Goal: Check status: Check status

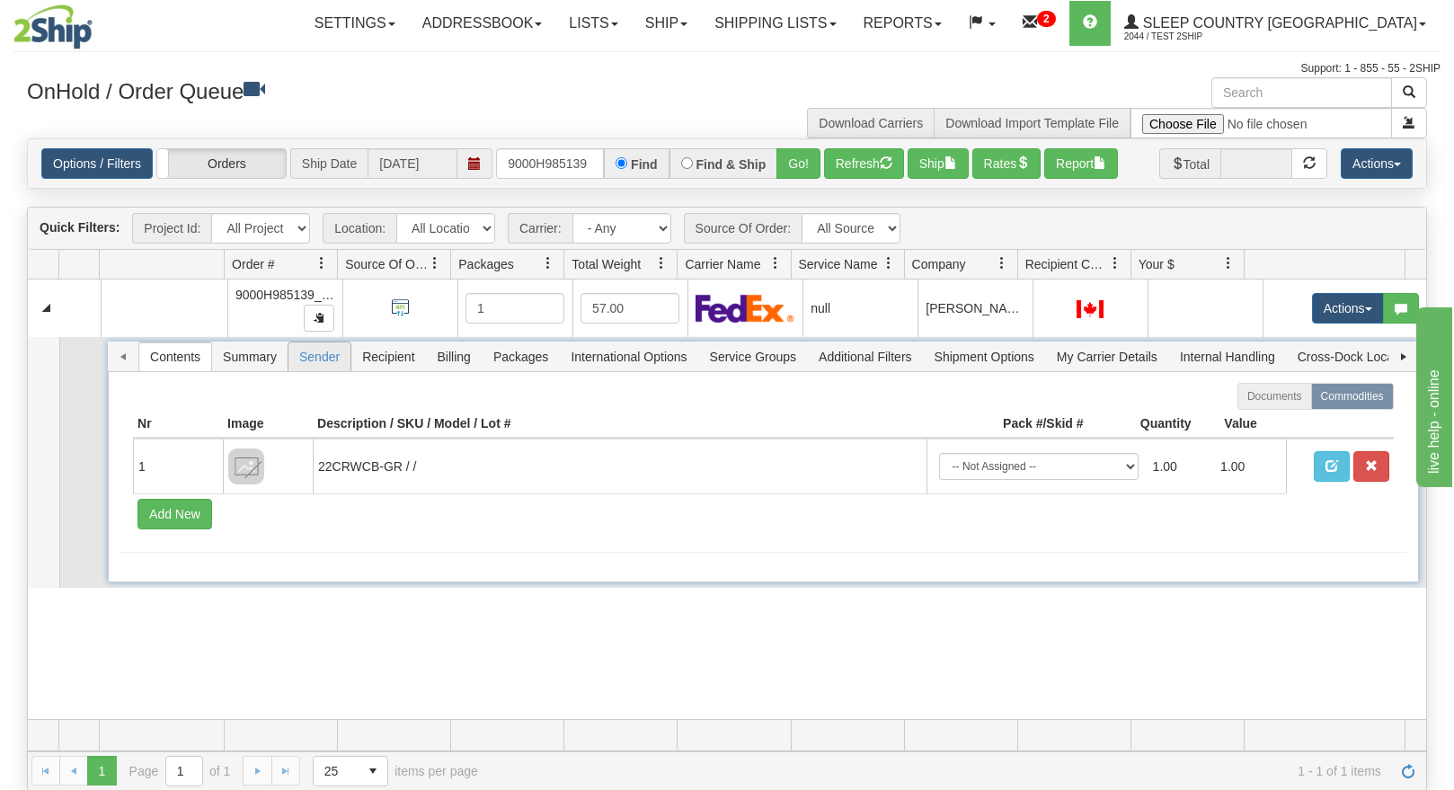
click at [308, 351] on span "Sender" at bounding box center [320, 356] width 62 height 29
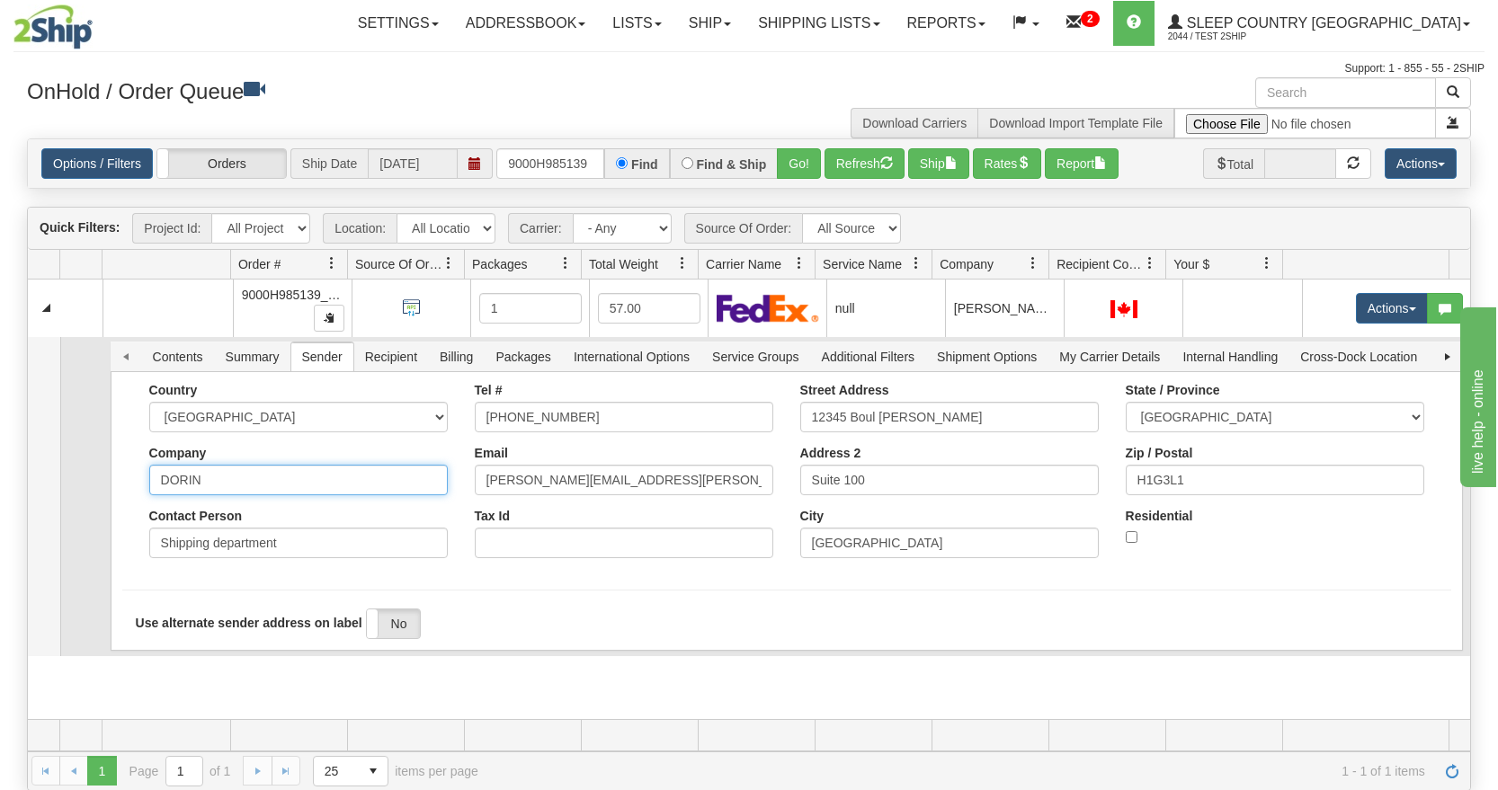
drag, startPoint x: 222, startPoint y: 484, endPoint x: 155, endPoint y: 491, distance: 67.8
click at [155, 491] on input "DORIN" at bounding box center [298, 480] width 298 height 31
click at [82, 457] on td at bounding box center [81, 496] width 43 height 319
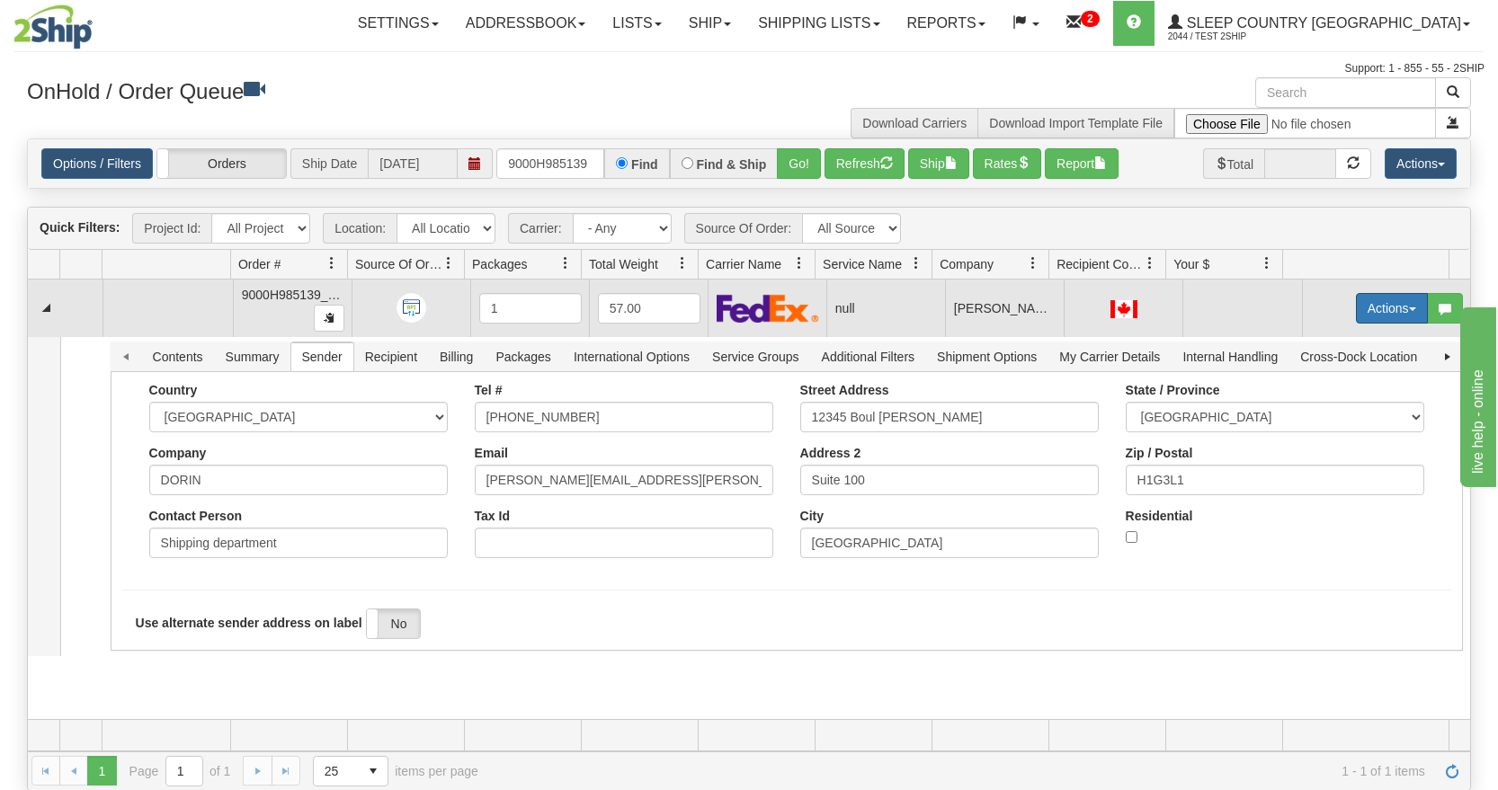
click at [1380, 301] on button "Actions" at bounding box center [1392, 308] width 72 height 31
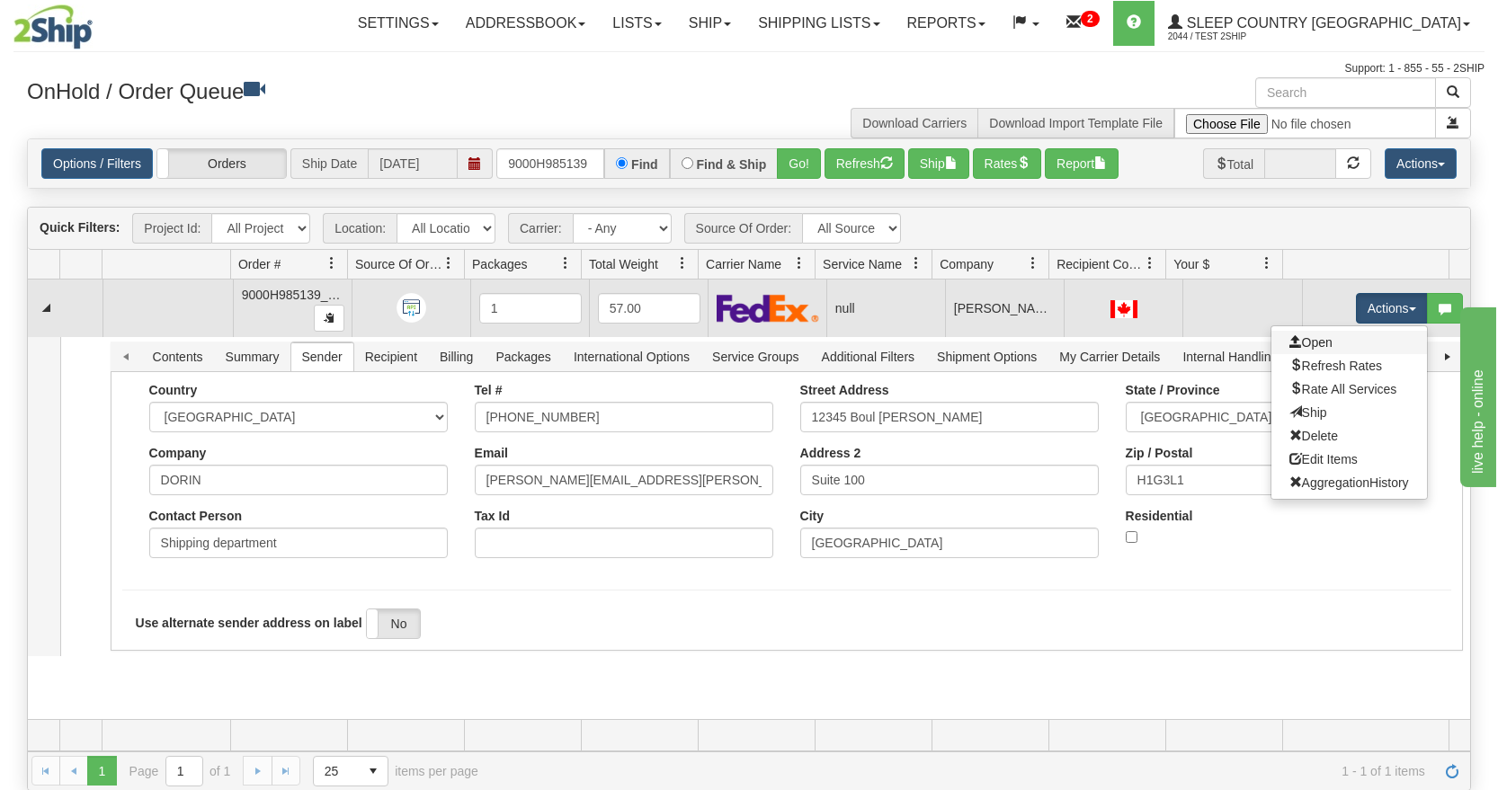
click at [1314, 337] on link "Open" at bounding box center [1349, 342] width 156 height 23
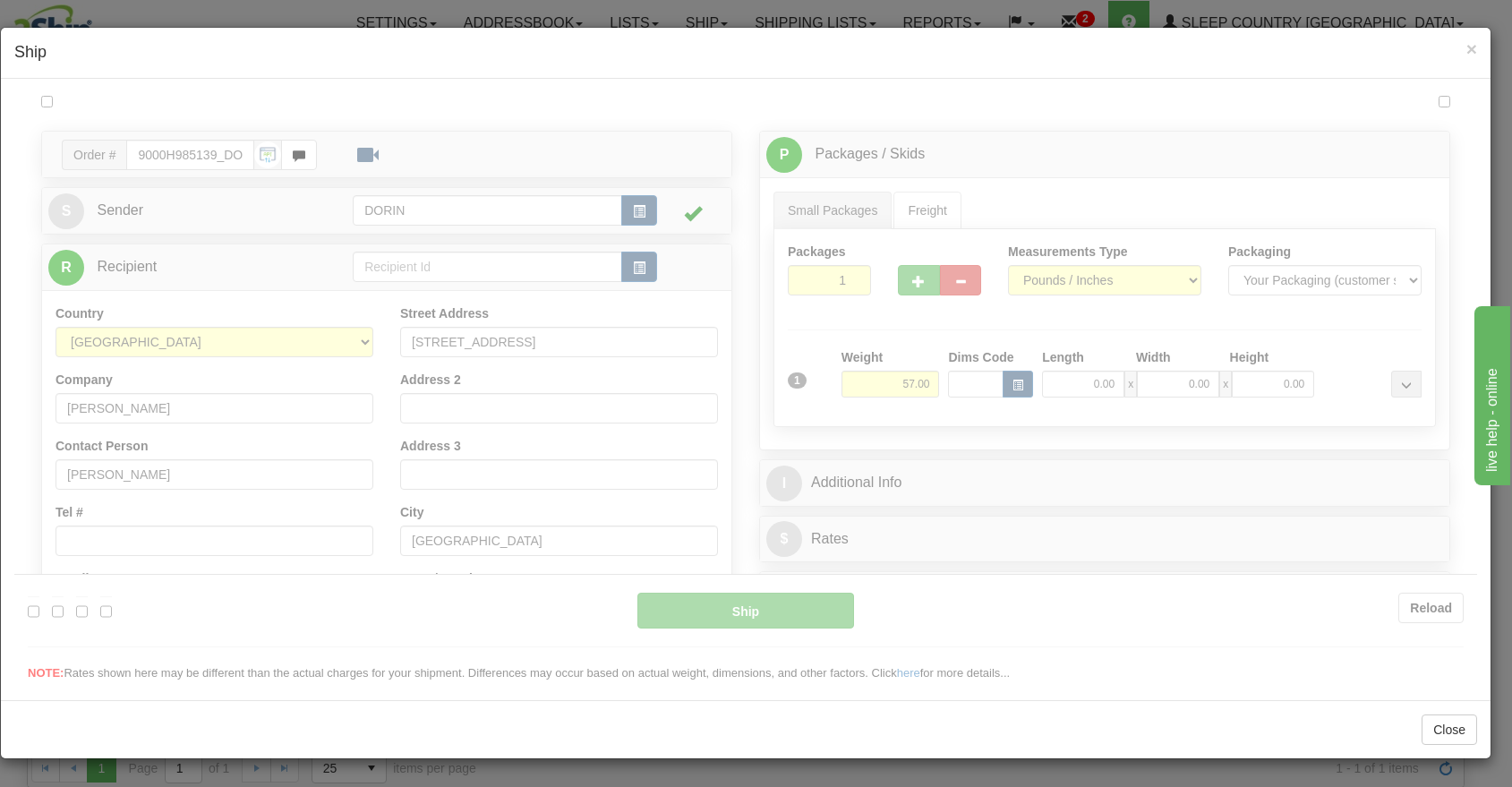
click at [253, 207] on div at bounding box center [745, 387] width 1463 height 590
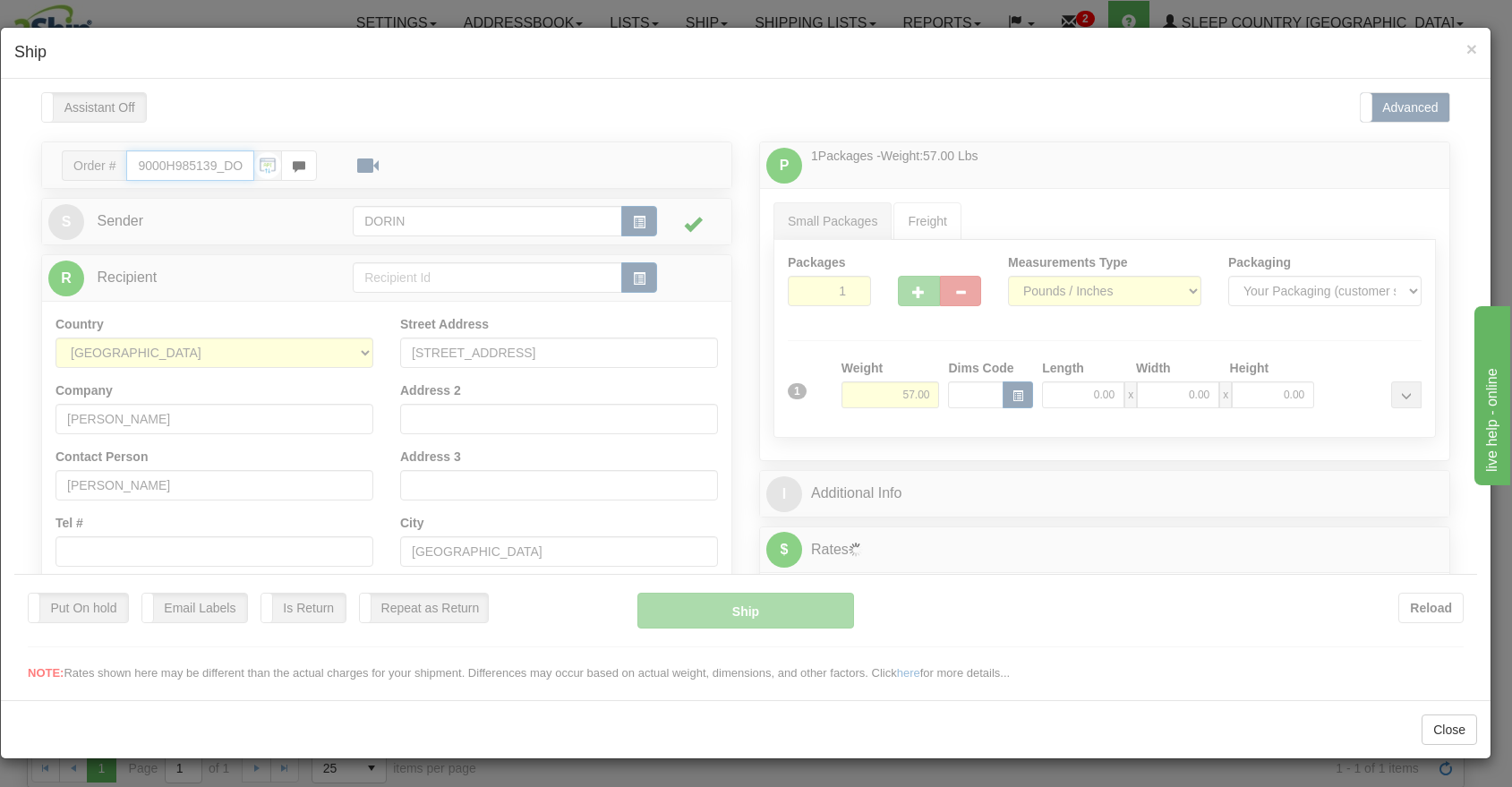
type input "21:56"
type input "16:00"
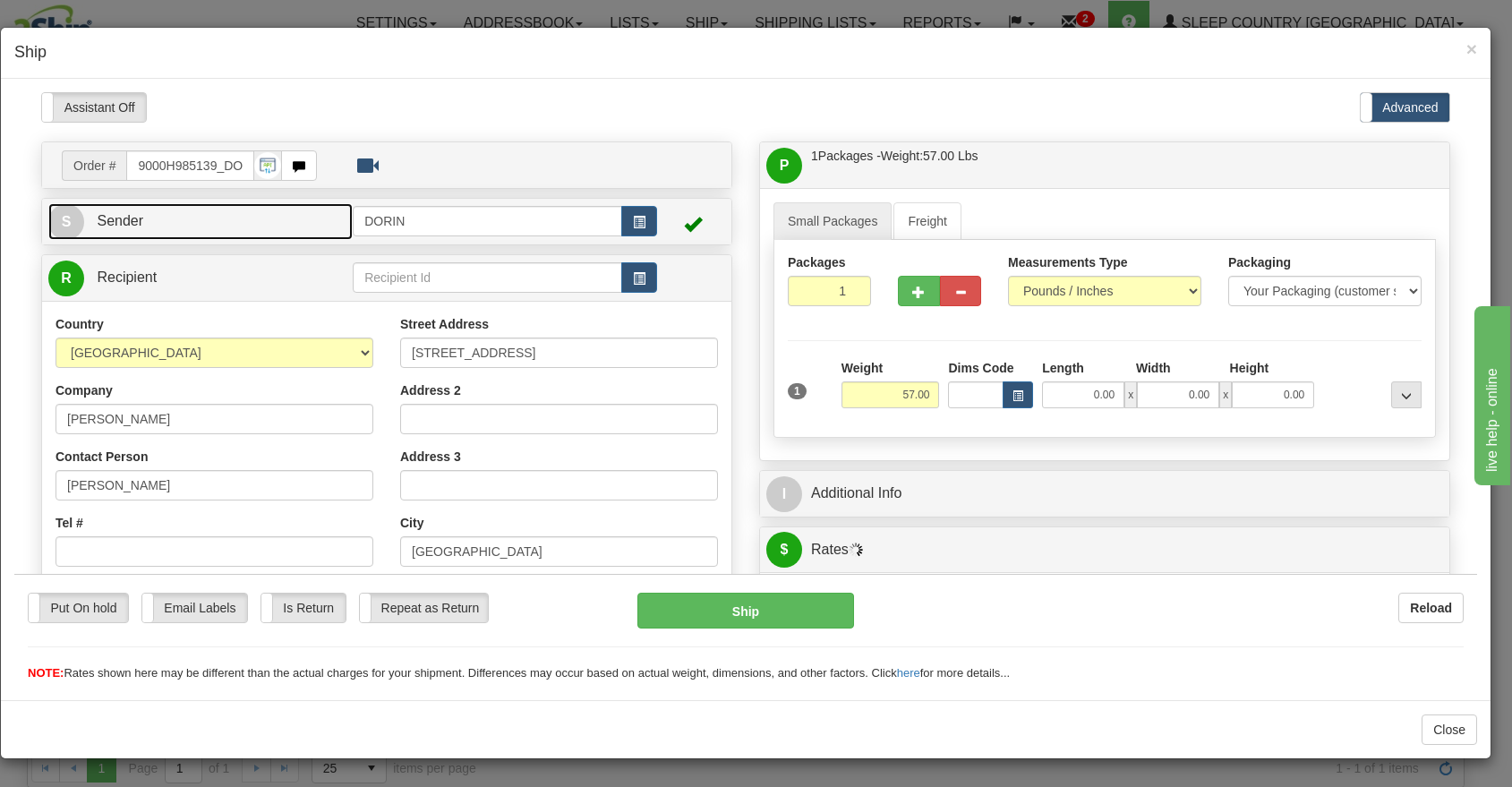
click at [248, 208] on link "S Sender" at bounding box center [201, 220] width 305 height 37
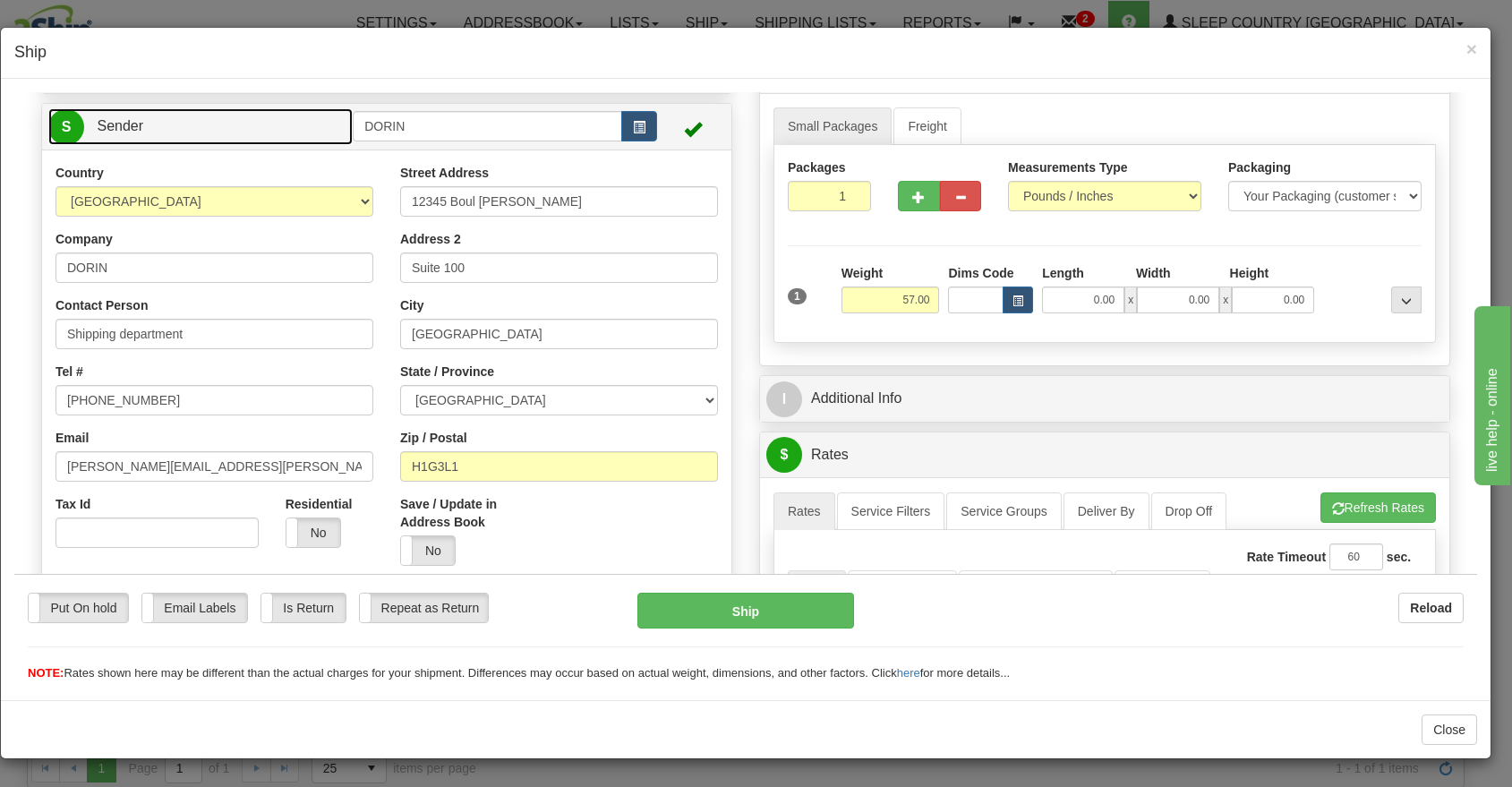
scroll to position [134, 0]
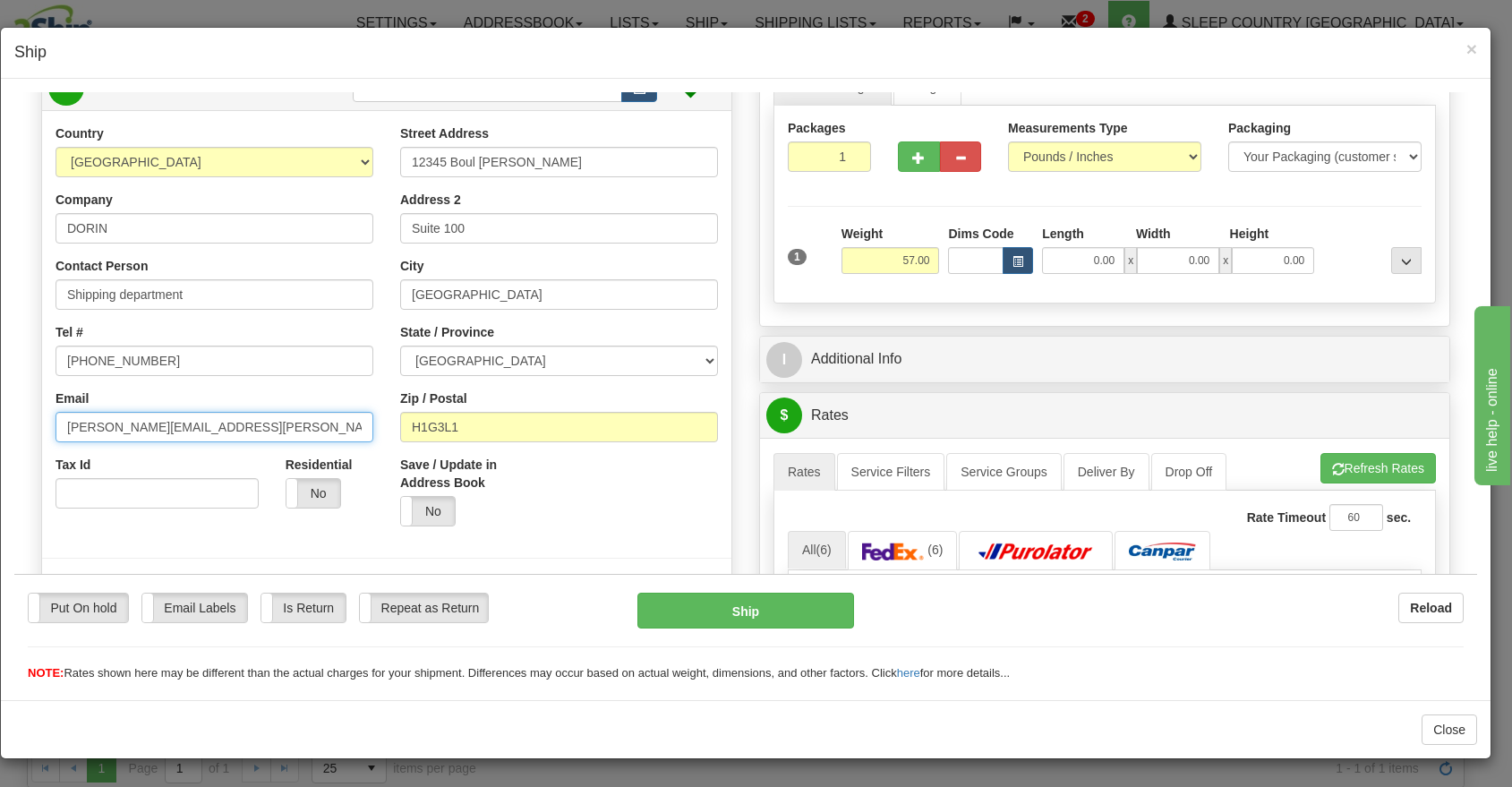
drag, startPoint x: 226, startPoint y: 435, endPoint x: 46, endPoint y: 437, distance: 180.0
click at [49, 433] on div "Country [GEOGRAPHIC_DATA] [GEOGRAPHIC_DATA] [GEOGRAPHIC_DATA] [GEOGRAPHIC_DATA]…" at bounding box center [214, 322] width 345 height 397
click at [1446, 729] on button "Close" at bounding box center [1450, 729] width 56 height 31
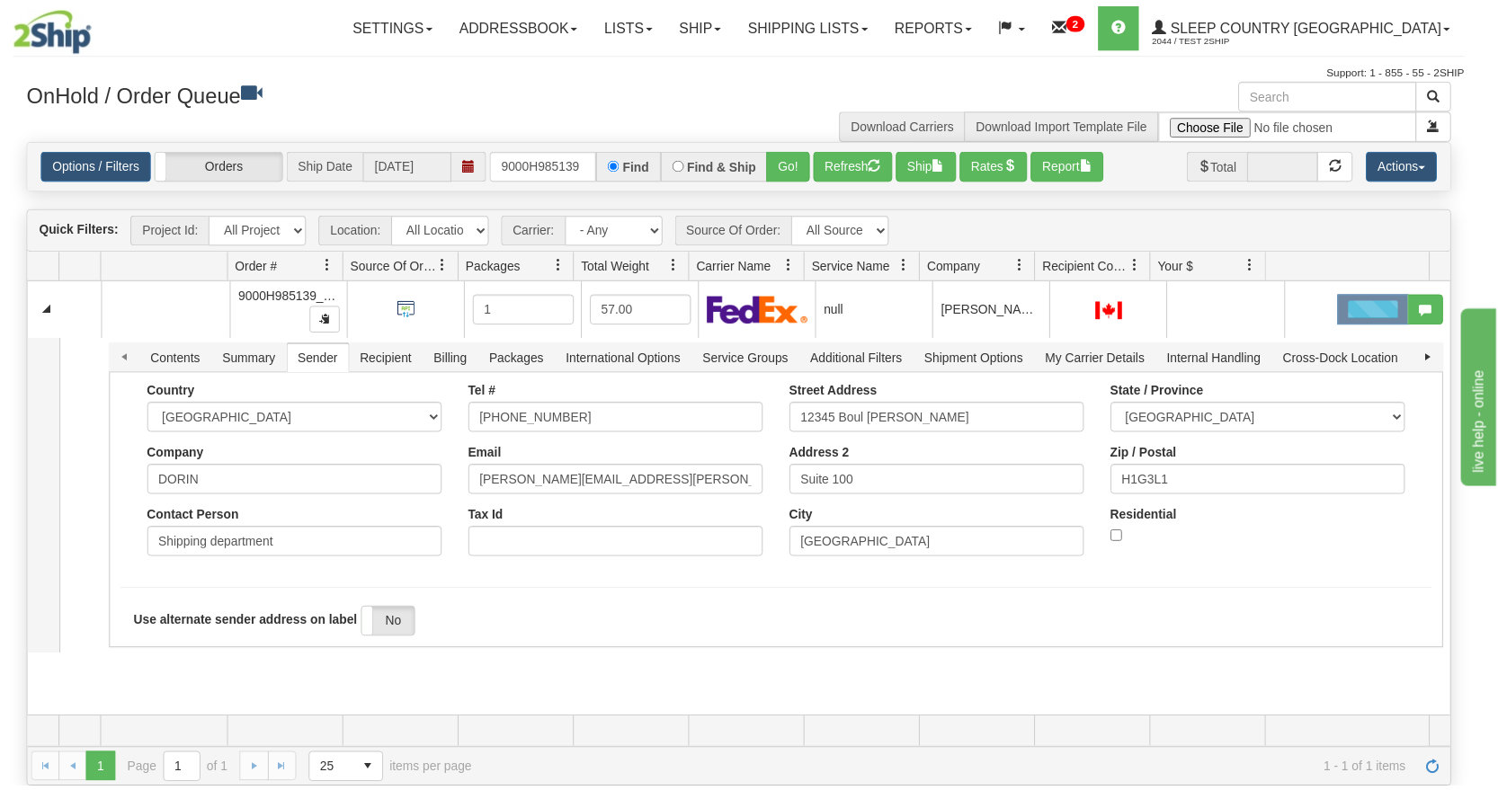
scroll to position [0, 0]
